Goal: Information Seeking & Learning: Learn about a topic

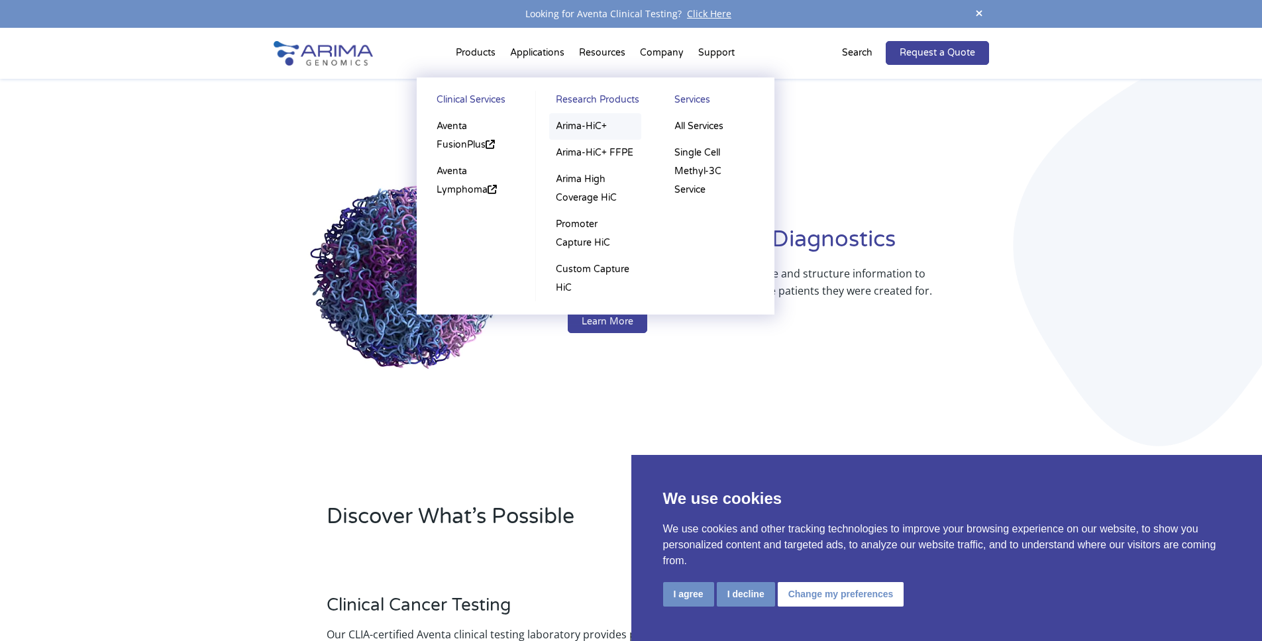
click at [583, 125] on link "Arima-HiC+" at bounding box center [595, 126] width 92 height 27
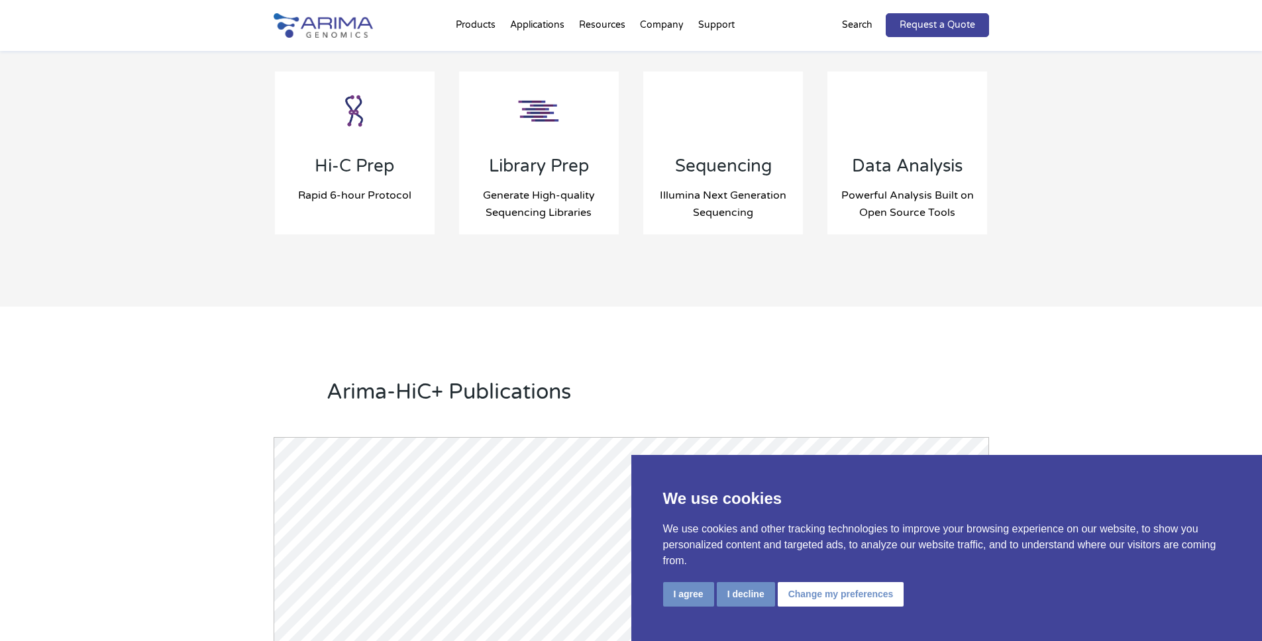
scroll to position [1390, 0]
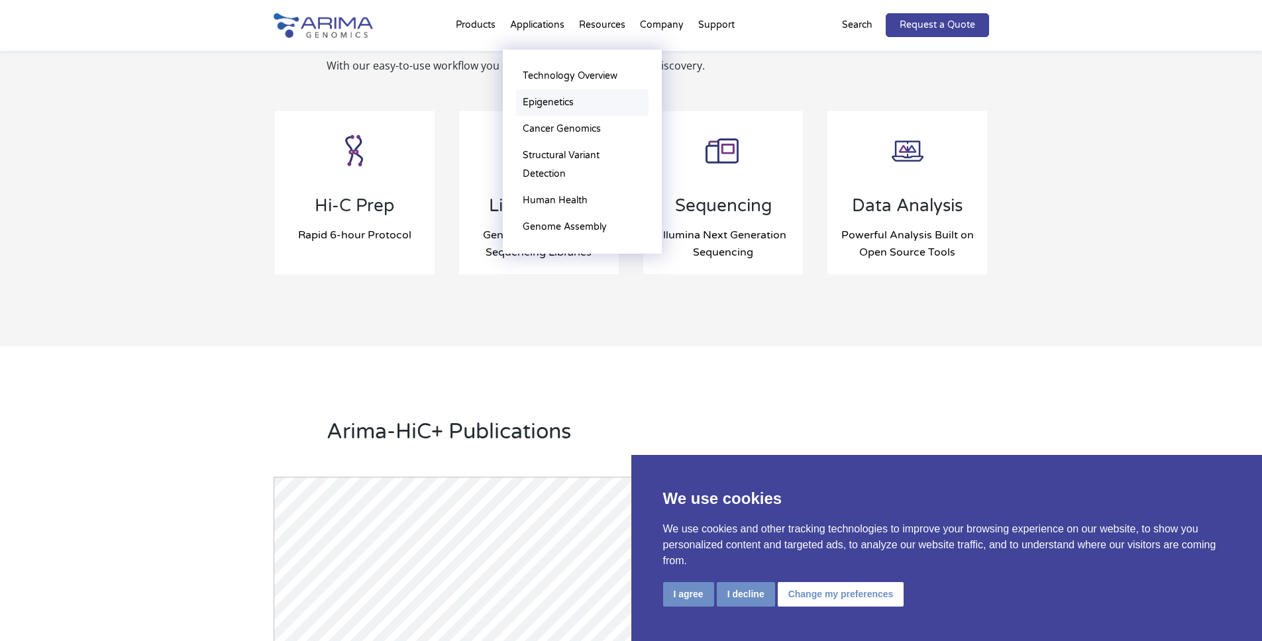
click at [557, 103] on link "Epigenetics" at bounding box center [582, 102] width 133 height 27
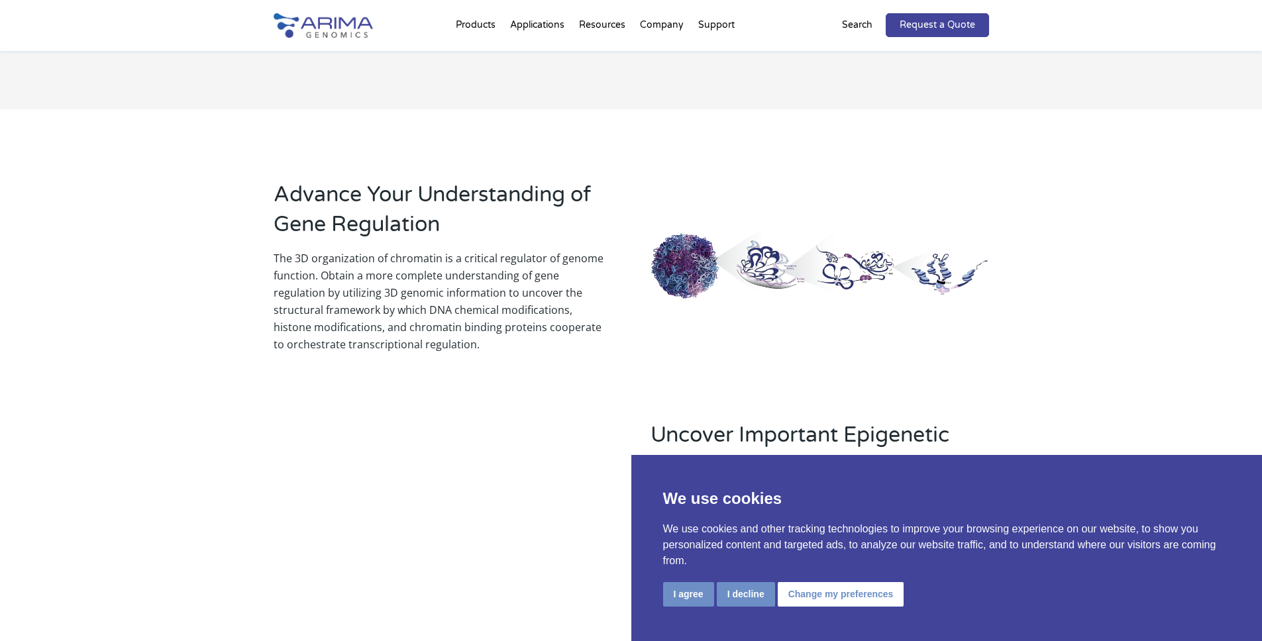
scroll to position [954, 0]
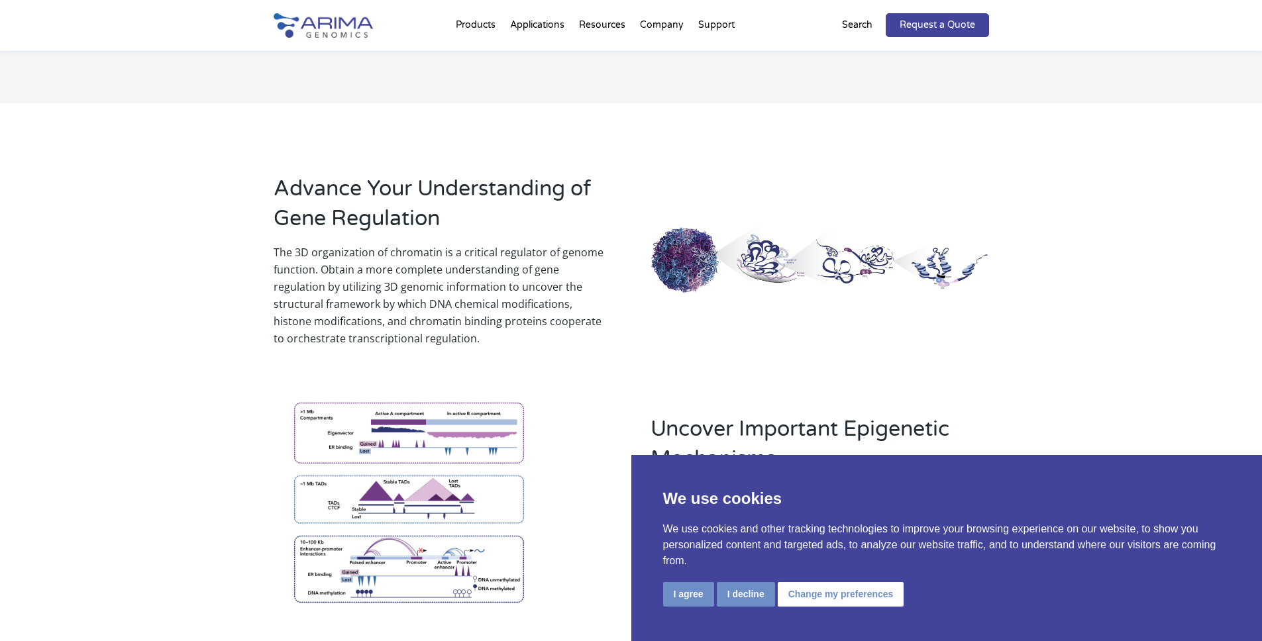
click at [369, 404] on img at bounding box center [409, 501] width 270 height 237
click at [447, 425] on img at bounding box center [409, 501] width 270 height 237
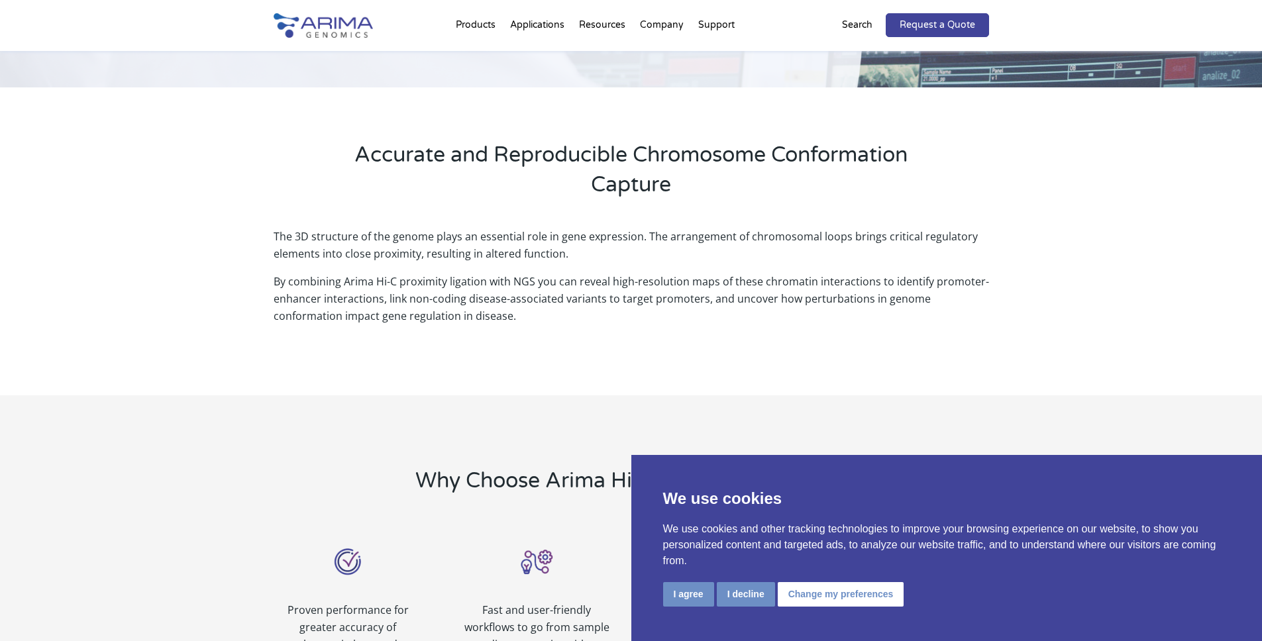
scroll to position [0, 0]
